Goal: Task Accomplishment & Management: Complete application form

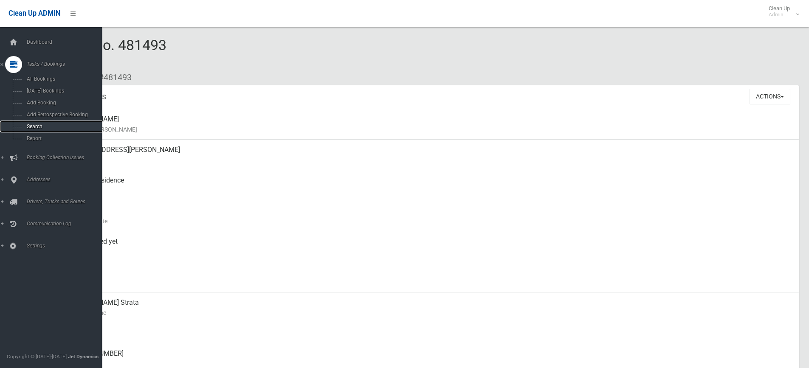
click at [38, 127] on span "Search" at bounding box center [62, 127] width 77 height 6
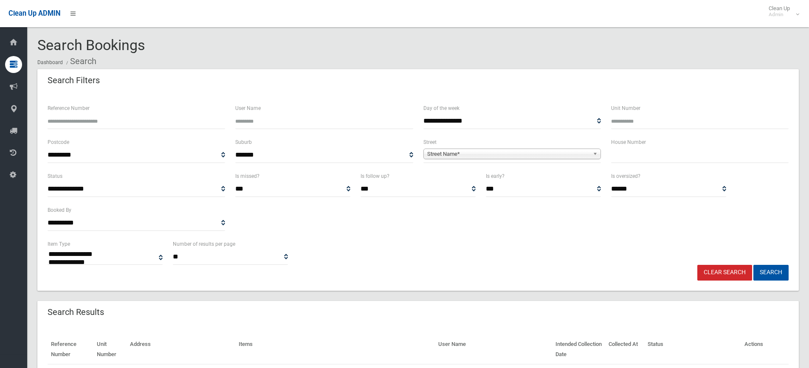
select select
click at [628, 159] on input "text" at bounding box center [700, 155] width 178 height 16
type input "**"
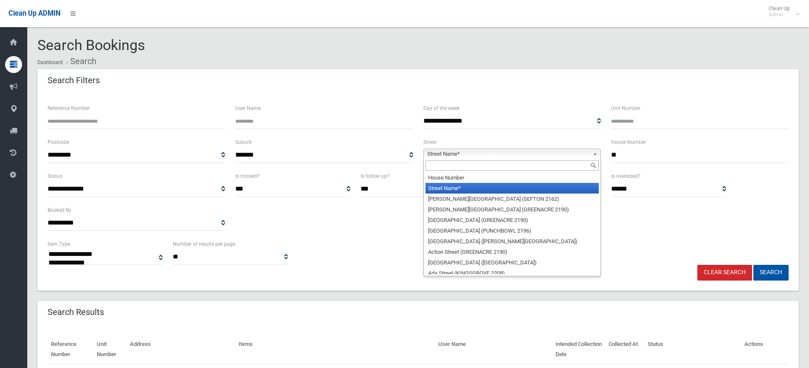
click at [597, 154] on b at bounding box center [597, 154] width 8 height 10
click at [523, 168] on input "text" at bounding box center [512, 166] width 173 height 10
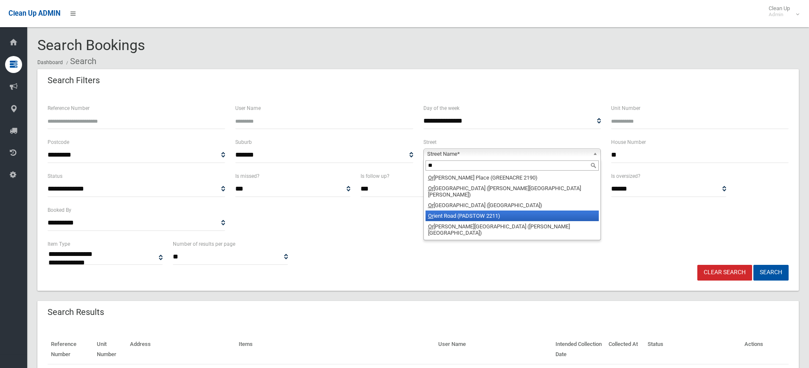
type input "**"
click at [497, 211] on li "Or ient Road (PADSTOW 2211)" at bounding box center [512, 216] width 173 height 11
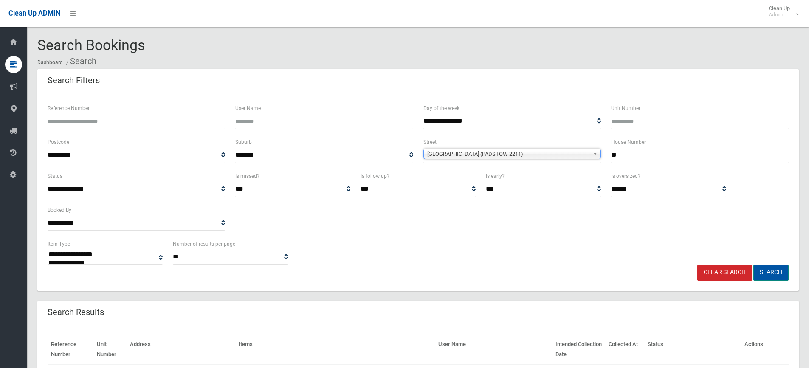
click at [777, 271] on button "Search" at bounding box center [771, 273] width 35 height 16
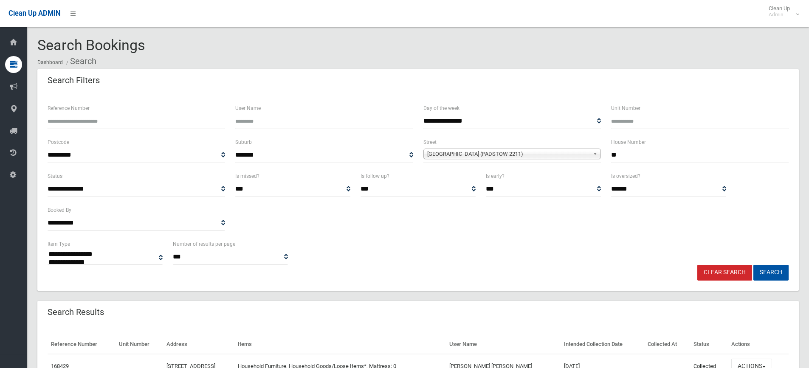
select select
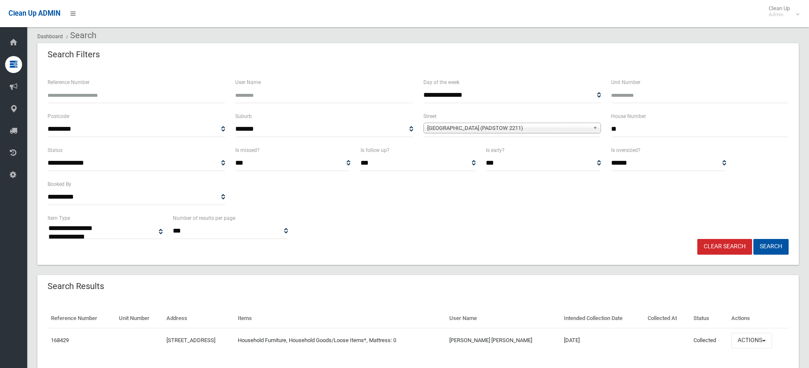
scroll to position [51, 0]
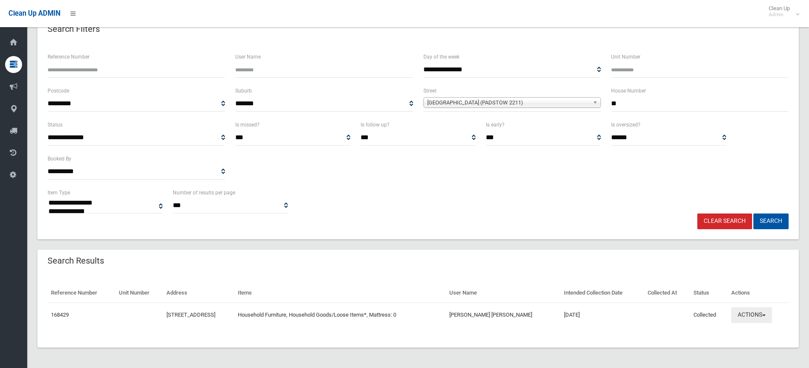
click at [767, 314] on button "Actions" at bounding box center [752, 316] width 41 height 16
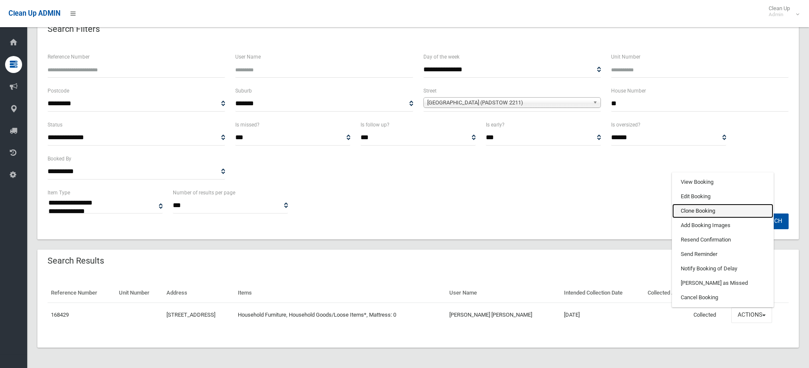
click at [729, 212] on link "Clone Booking" at bounding box center [723, 211] width 101 height 14
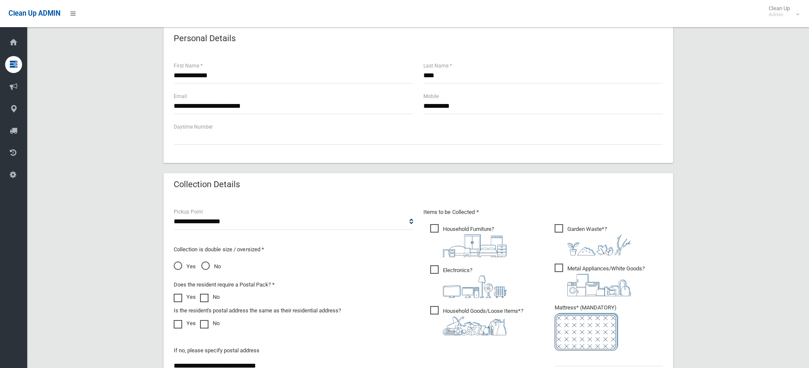
scroll to position [297, 0]
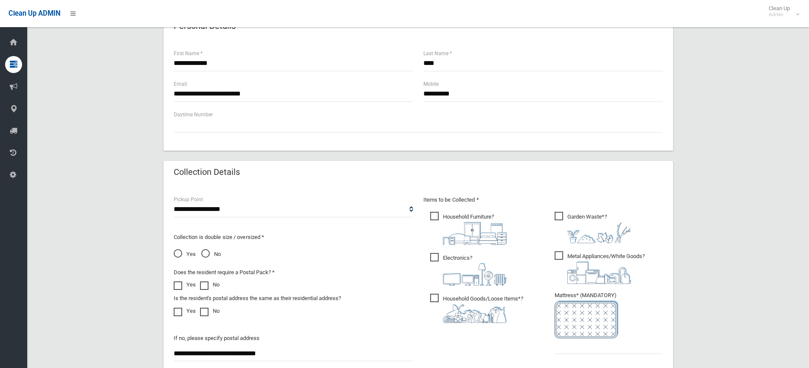
click at [435, 256] on span "Electronics ?" at bounding box center [468, 269] width 76 height 33
click at [559, 254] on span "Metal Appliances/White Goods ?" at bounding box center [600, 268] width 90 height 33
click at [557, 217] on span "Garden Waste* ?" at bounding box center [593, 227] width 76 height 31
click at [599, 342] on input "text" at bounding box center [609, 347] width 108 height 16
type input "*"
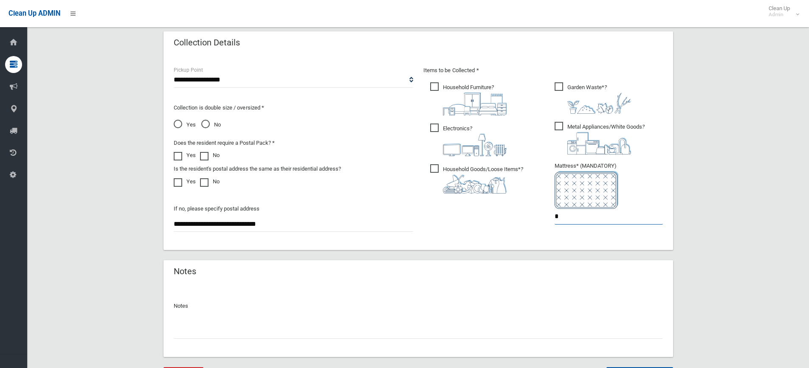
scroll to position [472, 0]
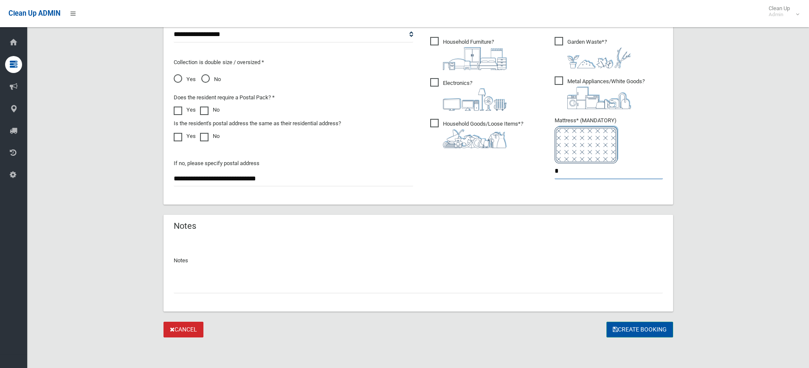
type input "*"
click at [633, 328] on button "Create Booking" at bounding box center [640, 330] width 67 height 16
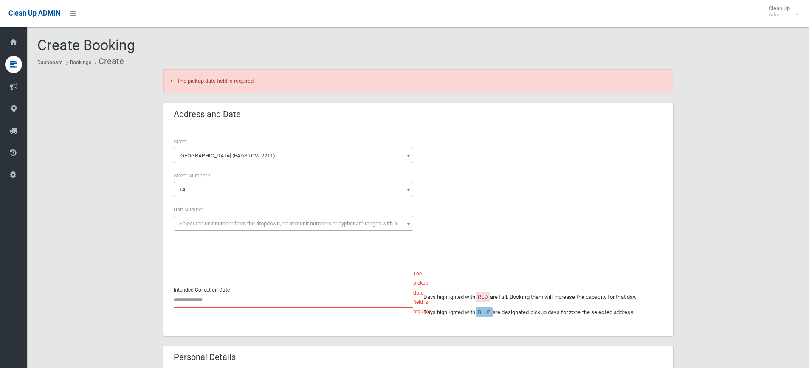
click at [197, 300] on input "text" at bounding box center [294, 300] width 240 height 16
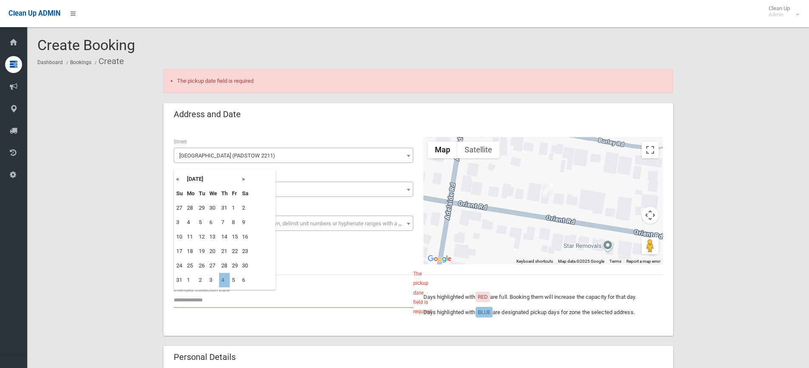
click at [245, 178] on th "»" at bounding box center [245, 179] width 11 height 14
click at [226, 209] on td "4" at bounding box center [224, 208] width 11 height 14
type input "**********"
click at [203, 302] on input "**********" at bounding box center [294, 300] width 240 height 16
click at [227, 207] on td "4" at bounding box center [224, 208] width 11 height 14
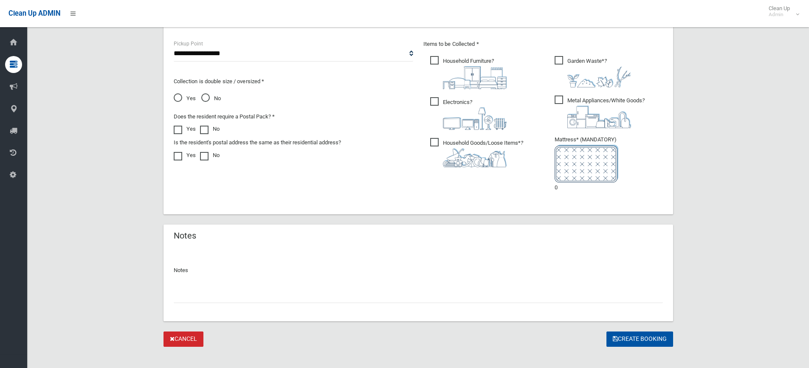
scroll to position [497, 0]
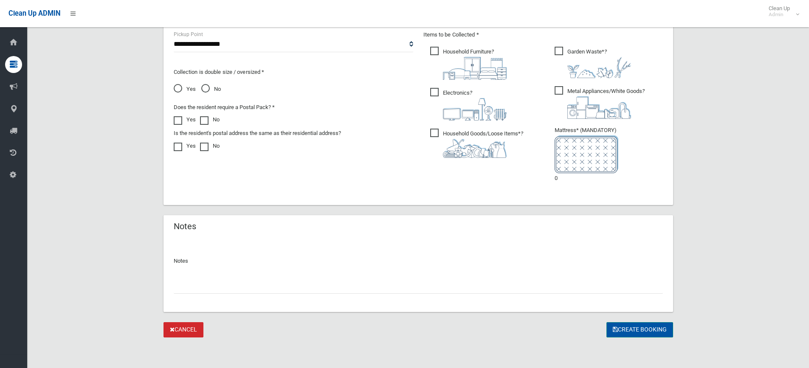
click at [635, 330] on button "Create Booking" at bounding box center [640, 330] width 67 height 16
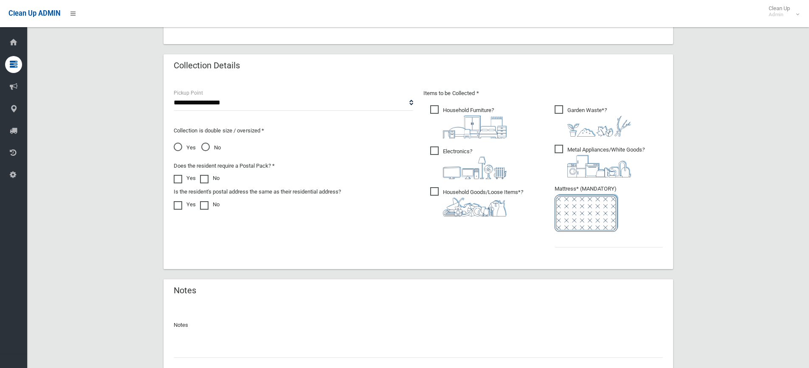
scroll to position [442, 0]
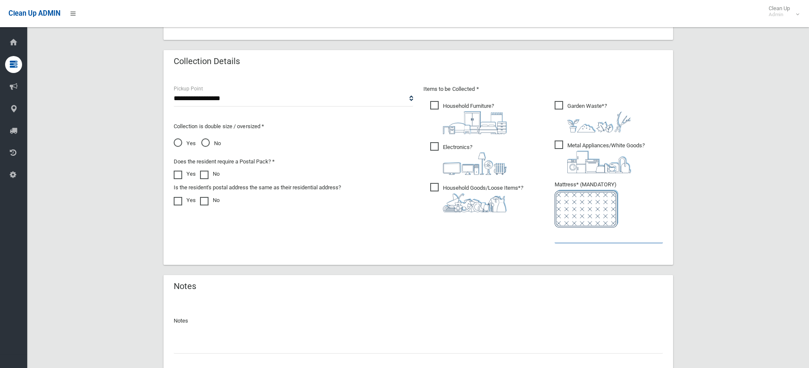
click at [575, 238] on input "text" at bounding box center [609, 236] width 108 height 16
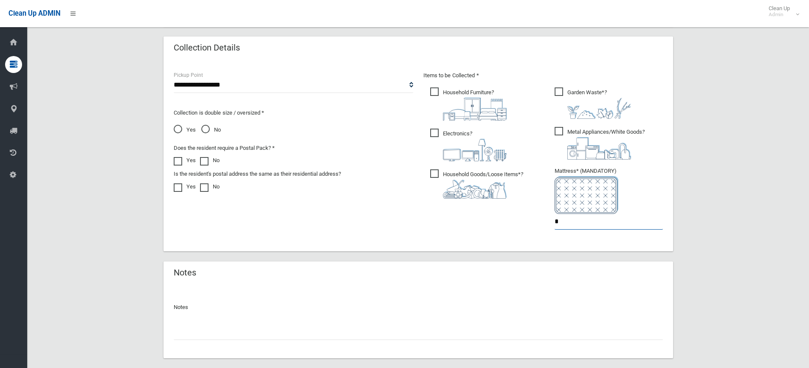
scroll to position [502, 0]
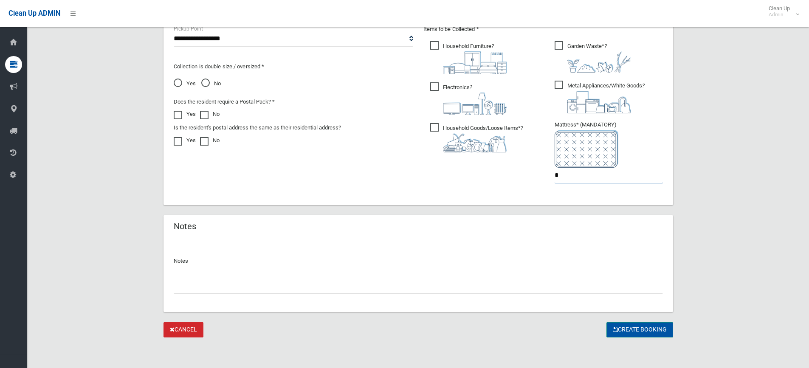
type input "*"
click at [653, 331] on button "Create Booking" at bounding box center [640, 330] width 67 height 16
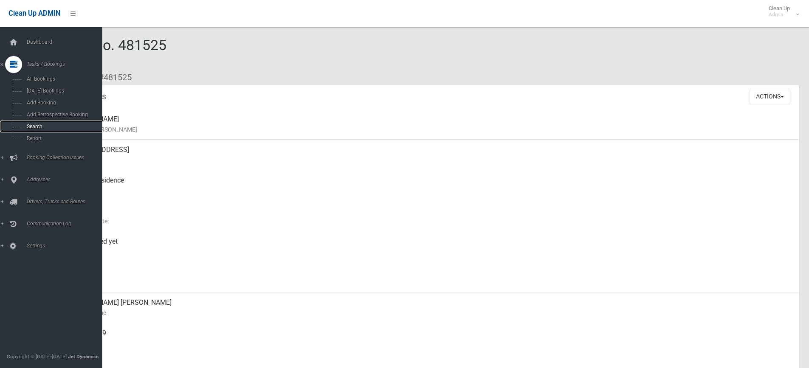
click at [31, 128] on span "Search" at bounding box center [62, 127] width 77 height 6
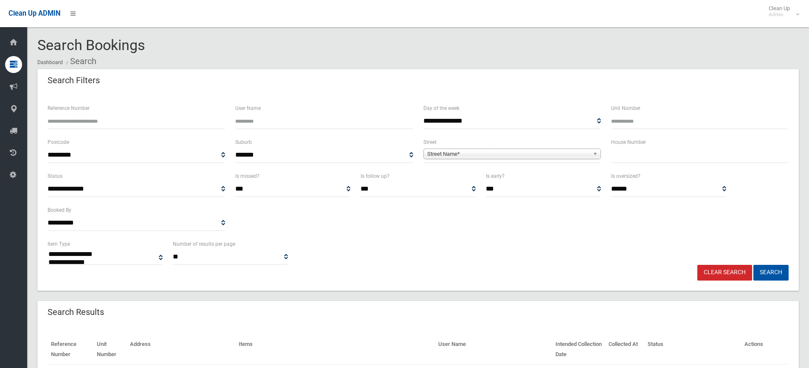
select select
click at [624, 154] on input "text" at bounding box center [700, 155] width 178 height 16
type input "***"
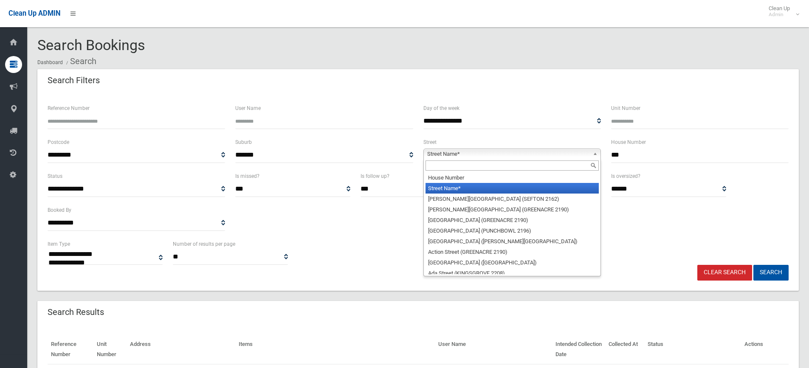
click at [595, 154] on b at bounding box center [597, 154] width 8 height 10
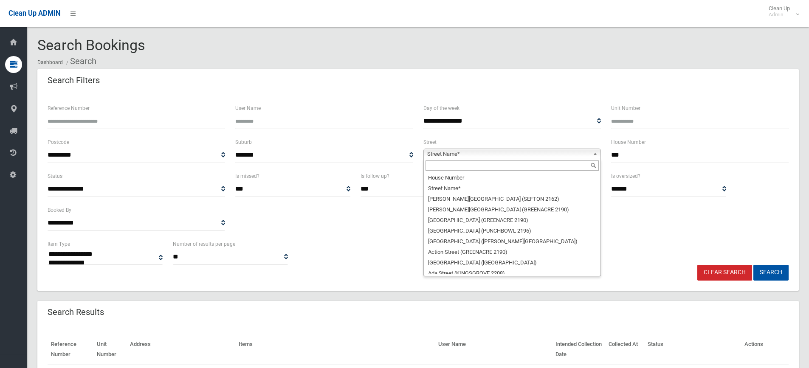
click at [506, 167] on input "text" at bounding box center [512, 166] width 173 height 10
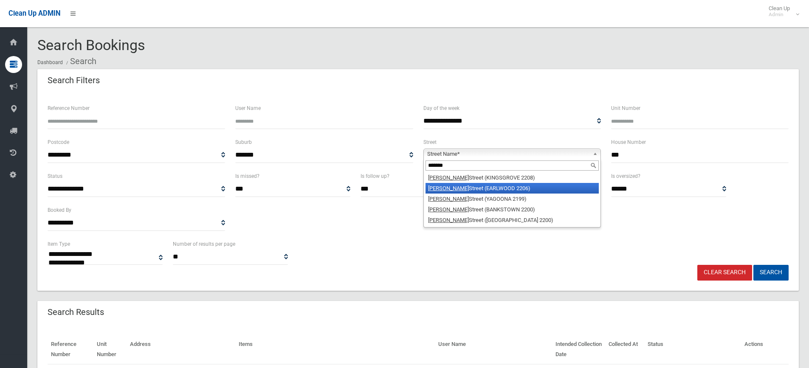
type input "*******"
click at [498, 184] on li "William Street (EARLWOOD 2206)" at bounding box center [512, 188] width 173 height 11
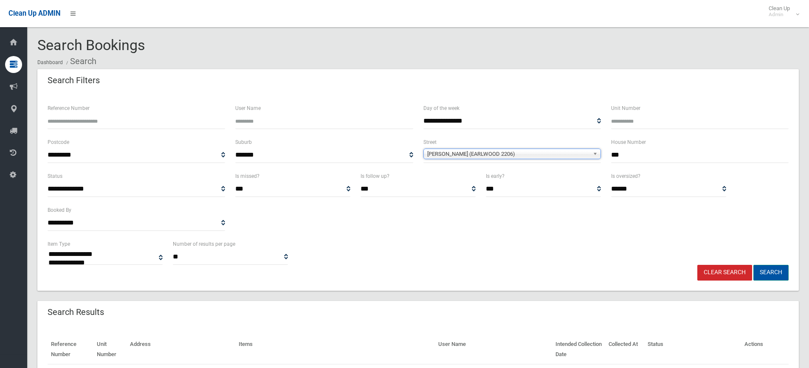
click at [769, 272] on button "Search" at bounding box center [771, 273] width 35 height 16
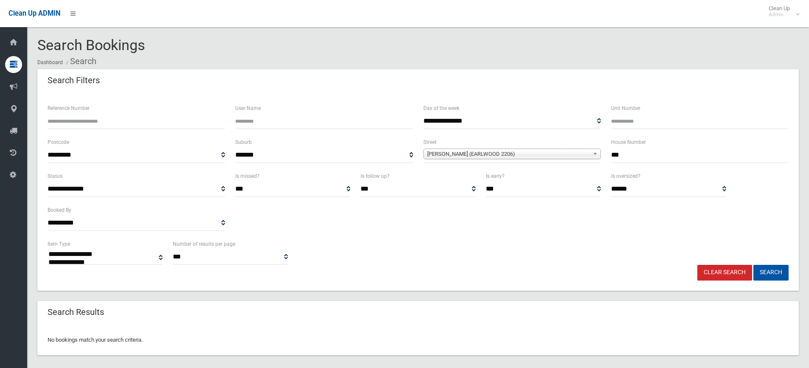
select select
click at [656, 154] on input "***" at bounding box center [700, 155] width 178 height 16
click at [754, 265] on button "Search" at bounding box center [771, 273] width 35 height 16
type input "**"
select select
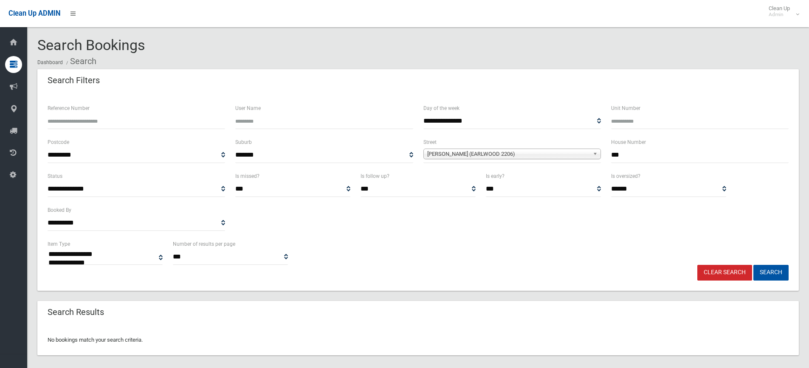
click at [634, 156] on input "***" at bounding box center [700, 155] width 178 height 16
type input "*******"
click at [754, 265] on button "Search" at bounding box center [771, 273] width 35 height 16
click at [771, 273] on button "Search" at bounding box center [771, 273] width 35 height 16
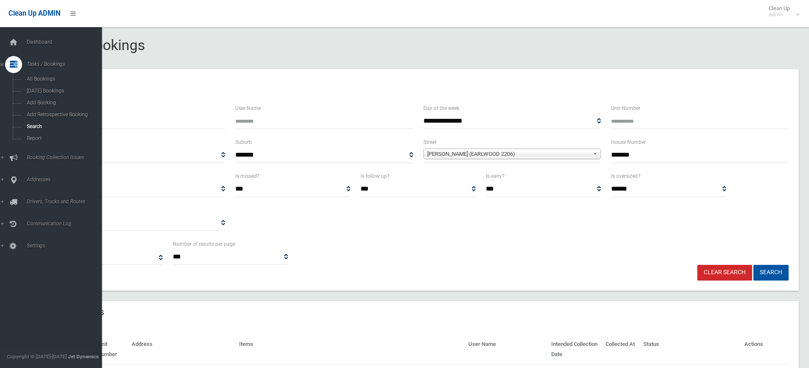
select select
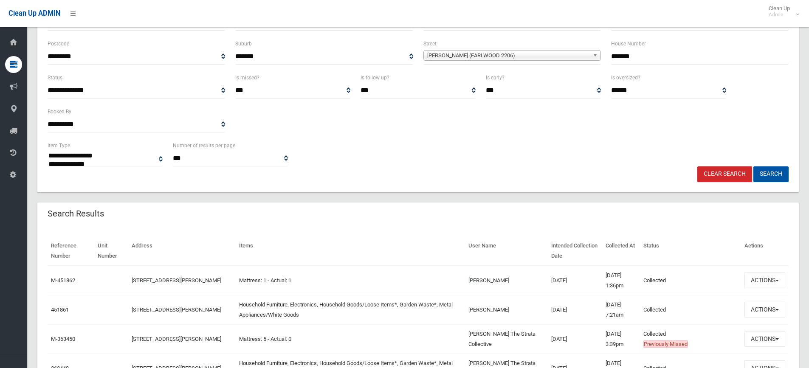
scroll to position [127, 0]
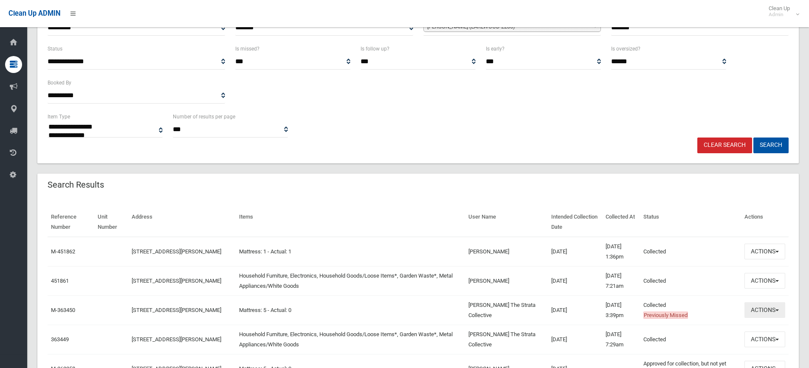
click at [782, 311] on button "Actions" at bounding box center [765, 311] width 41 height 16
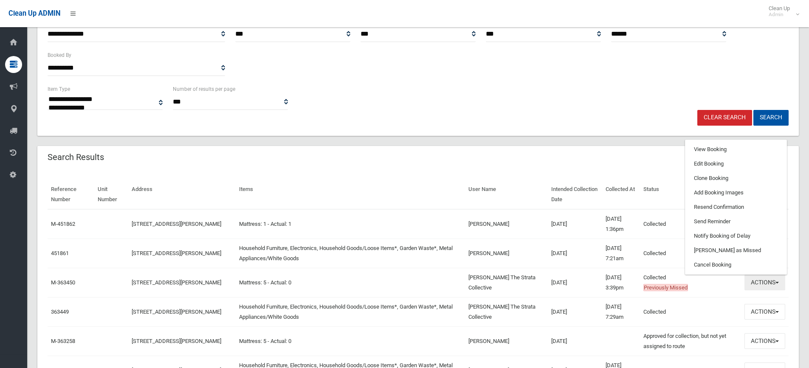
scroll to position [170, 0]
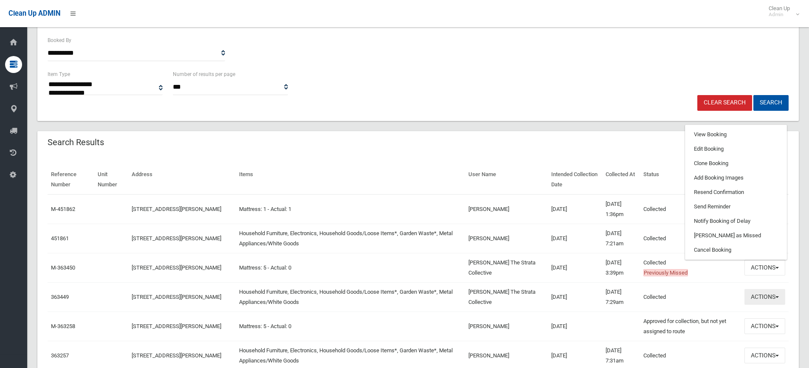
click at [778, 296] on button "Actions" at bounding box center [765, 297] width 41 height 16
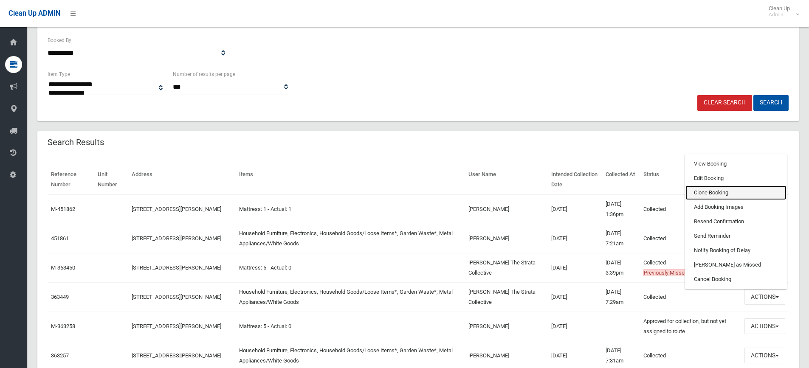
click at [730, 192] on link "Clone Booking" at bounding box center [736, 193] width 101 height 14
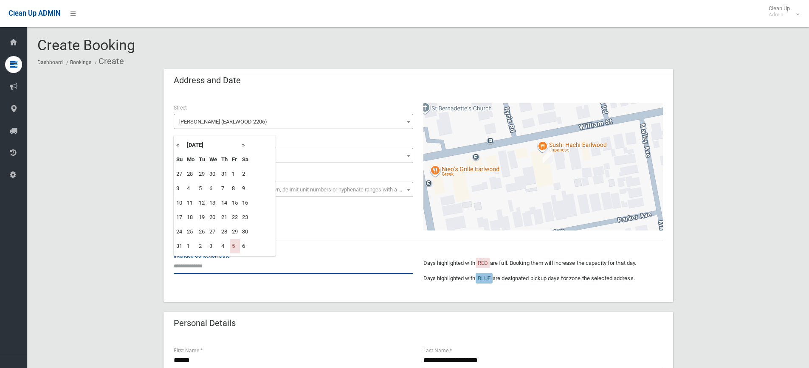
click at [199, 263] on input "text" at bounding box center [294, 266] width 240 height 16
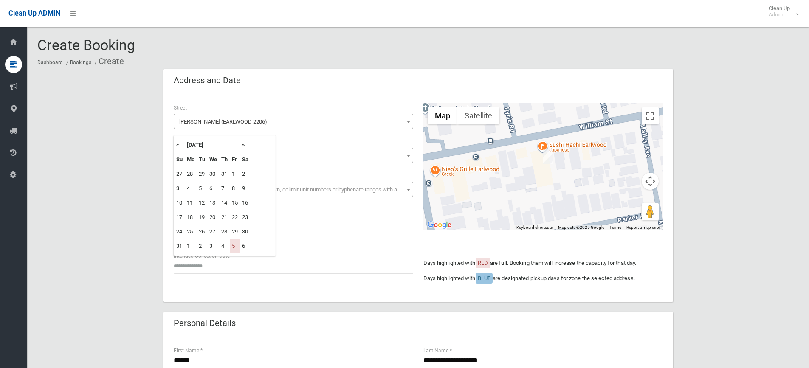
click at [245, 144] on th "»" at bounding box center [245, 145] width 11 height 14
